Goal: Information Seeking & Learning: Learn about a topic

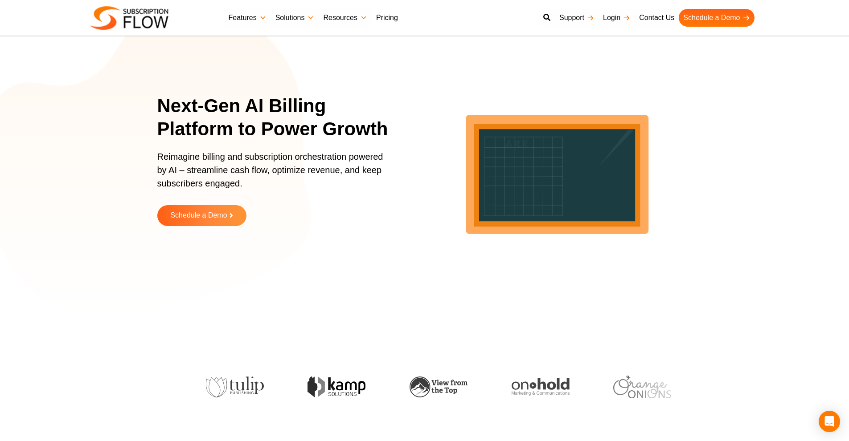
click at [393, 17] on link "Pricing" at bounding box center [386, 18] width 31 height 18
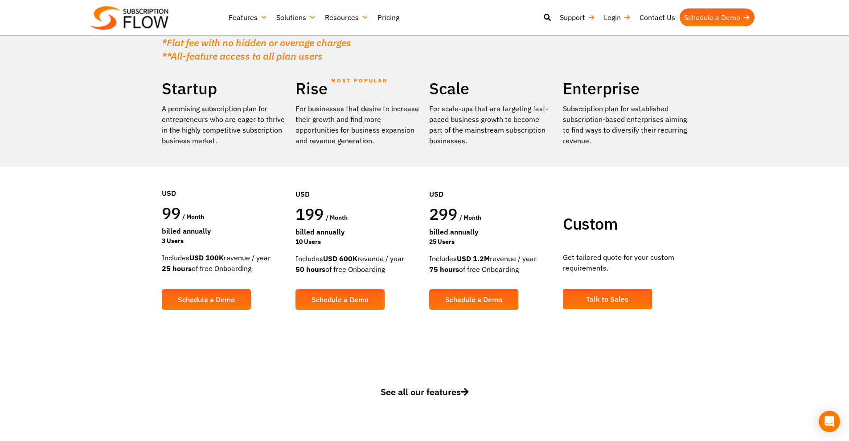
drag, startPoint x: 203, startPoint y: 134, endPoint x: 151, endPoint y: 90, distance: 67.6
click at [151, 90] on section "Find a plan that's right for you Or simply leverage the expertise of our consul…" at bounding box center [424, 112] width 849 height 493
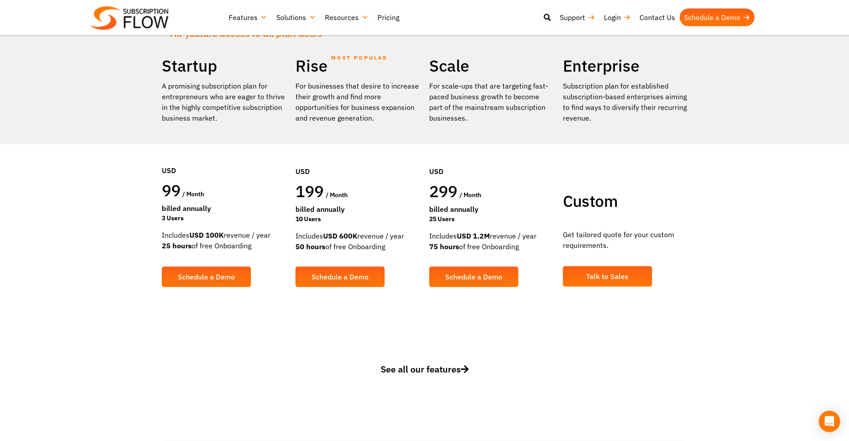
scroll to position [178, 0]
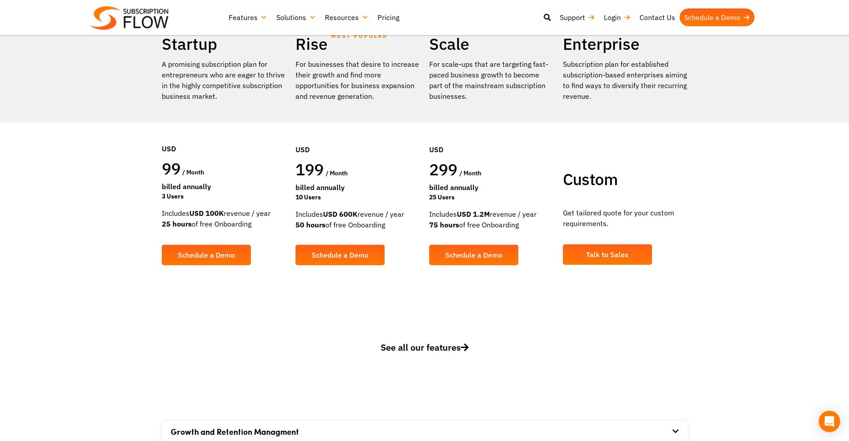
drag, startPoint x: 165, startPoint y: 213, endPoint x: 245, endPoint y: 221, distance: 80.1
click at [243, 221] on section "Find a plan that's right for you Or simply leverage the expertise of our consul…" at bounding box center [424, 68] width 849 height 493
drag, startPoint x: 251, startPoint y: 220, endPoint x: 193, endPoint y: 193, distance: 63.2
click at [176, 196] on div "Startup A promising subscription plan for entrepreneurs who are eager to thrive…" at bounding box center [224, 156] width 134 height 245
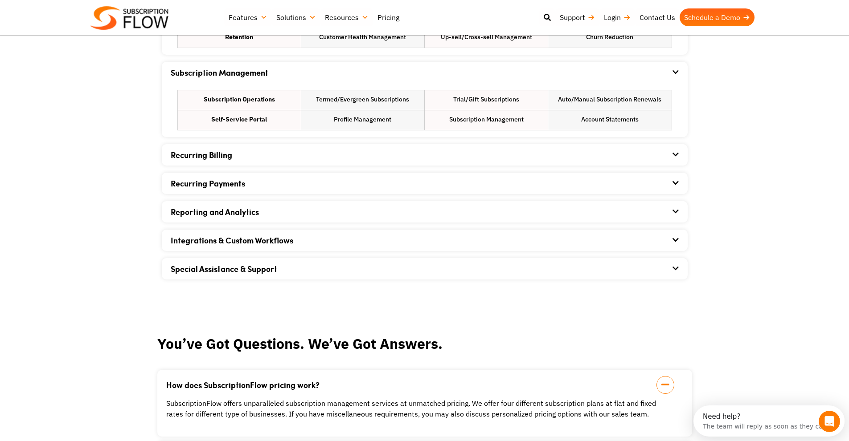
scroll to position [624, 0]
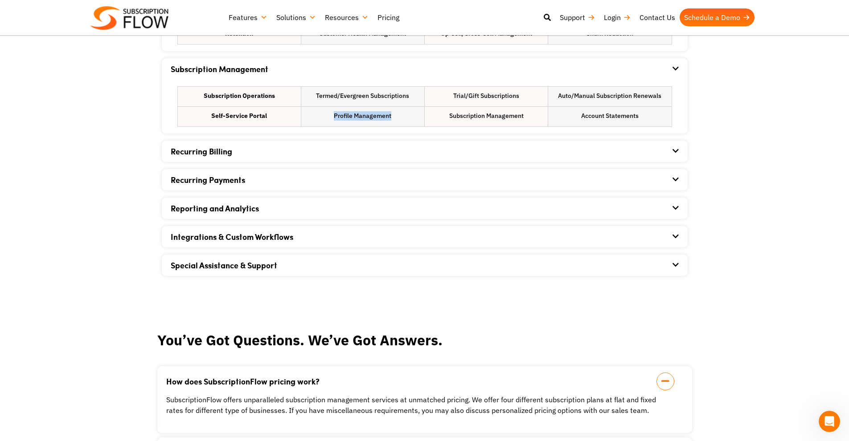
drag, startPoint x: 307, startPoint y: 106, endPoint x: 417, endPoint y: 116, distance: 110.0
click at [417, 116] on li "Profile Management" at bounding box center [362, 117] width 123 height 20
